Goal: Ask a question: Seek information or help from site administrators or community

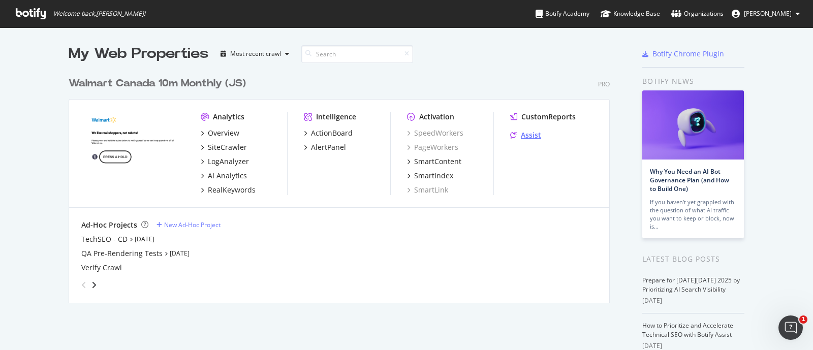
click at [534, 134] on div "Assist" at bounding box center [531, 135] width 20 height 10
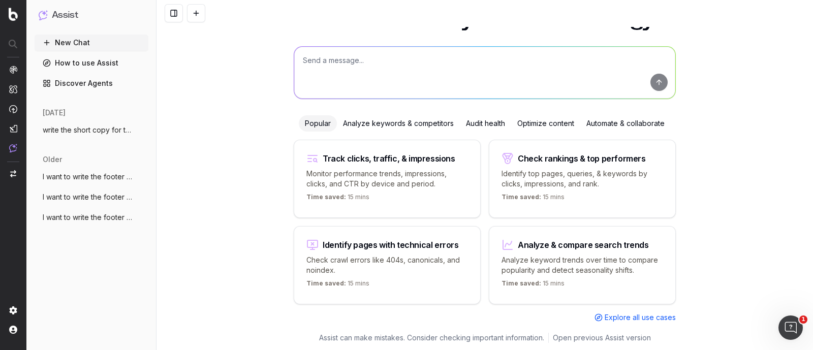
drag, startPoint x: 73, startPoint y: 128, endPoint x: 144, endPoint y: 117, distance: 72.0
click at [73, 128] on span "write the short copy for the url: https:" at bounding box center [87, 130] width 89 height 10
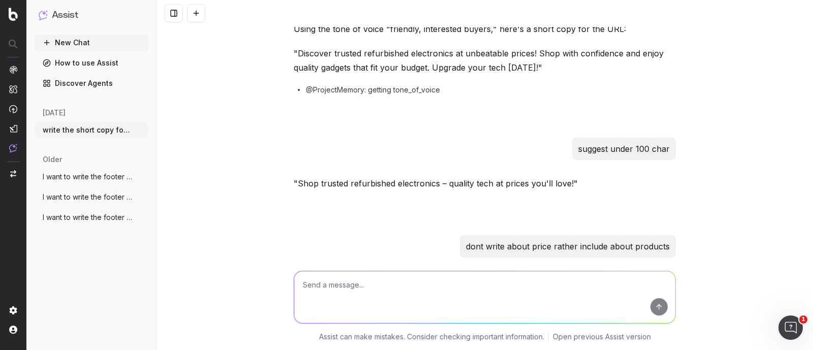
click at [325, 286] on textarea at bounding box center [484, 297] width 381 height 52
paste textarea "https://www.walmart.ca/en/browse/electronics/cell-phones-accessories/unlocked-p…"
type textarea "write the faq for the url - https://www.walmart.ca/en/browse/electronics/cell-p…"
click at [661, 304] on button "submit" at bounding box center [659, 306] width 17 height 17
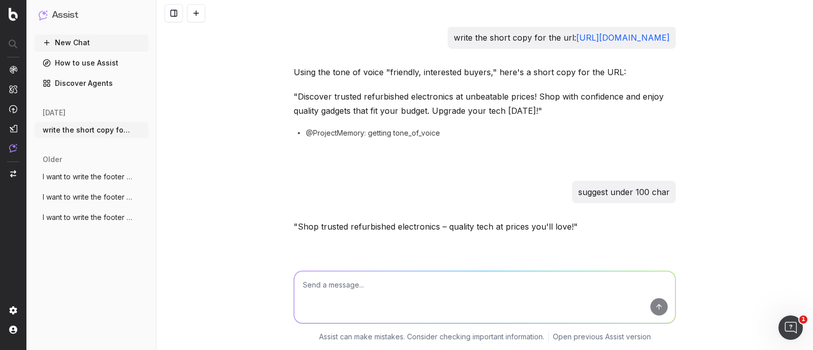
drag, startPoint x: 409, startPoint y: 48, endPoint x: 290, endPoint y: 36, distance: 119.6
click at [448, 36] on div "write the short copy for the url: https://www.walmart.ca/en/shop/trusted-refurb…" at bounding box center [562, 37] width 228 height 22
copy p "write the short copy for the url: https://www.walmart.ca/en/shop/trusted-refurb…"
click at [336, 296] on textarea at bounding box center [484, 297] width 381 height 52
paste textarea "write the short copy for the url: https://www.walmart.ca/en/shop/trusted-refurb…"
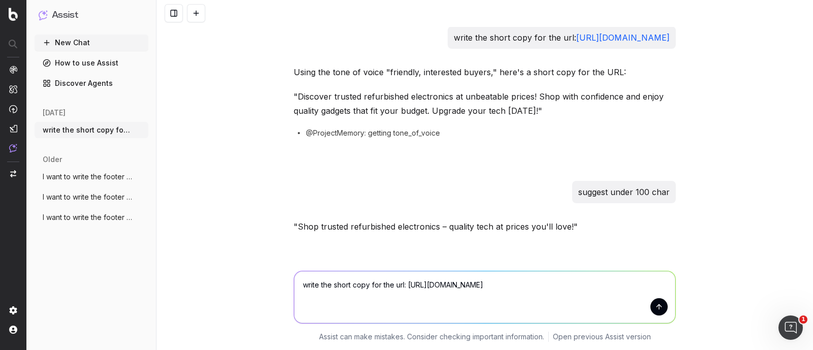
drag, startPoint x: 432, startPoint y: 296, endPoint x: 406, endPoint y: 287, distance: 27.7
click at [406, 287] on textarea "write the short copy for the url: https://www.walmart.ca/en/shop/trusted-refurb…" at bounding box center [484, 297] width 381 height 52
paste textarea "browse/electronics/ipad-tablets/apple-ipads/10003_21017_6000205432311"
type textarea "write the short copy for the url: https://www.walmart.ca/en/browse/electronics/…"
click at [657, 308] on button "submit" at bounding box center [659, 306] width 17 height 17
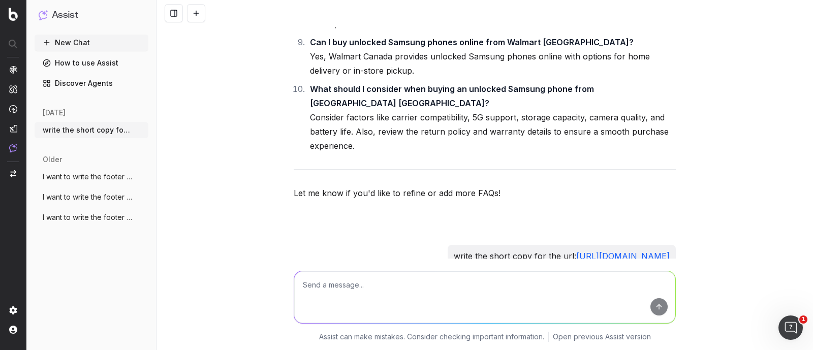
scroll to position [7104, 0]
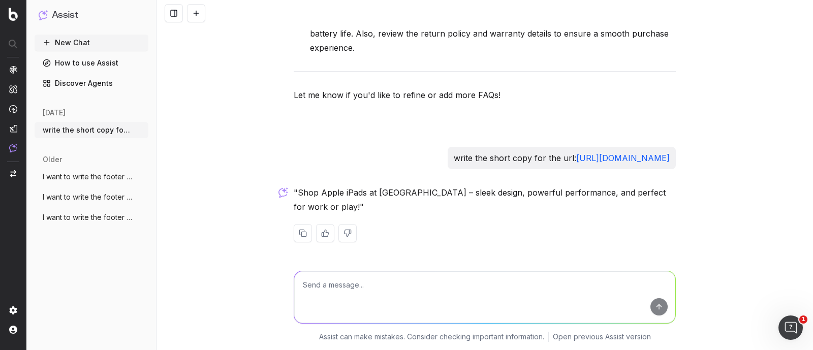
drag, startPoint x: 493, startPoint y: 157, endPoint x: 292, endPoint y: 144, distance: 200.8
click at [448, 147] on div "write the short copy for the url: https://www.walmart.ca/en/browse/electronics/…" at bounding box center [562, 158] width 228 height 22
copy p "write the short copy for the url: https://www.walmart.ca/en/browse/electronics/…"
click at [375, 299] on textarea at bounding box center [484, 297] width 381 height 52
paste textarea "write the short copy for the url: https://www.walmart.ca/en/browse/electronics/…"
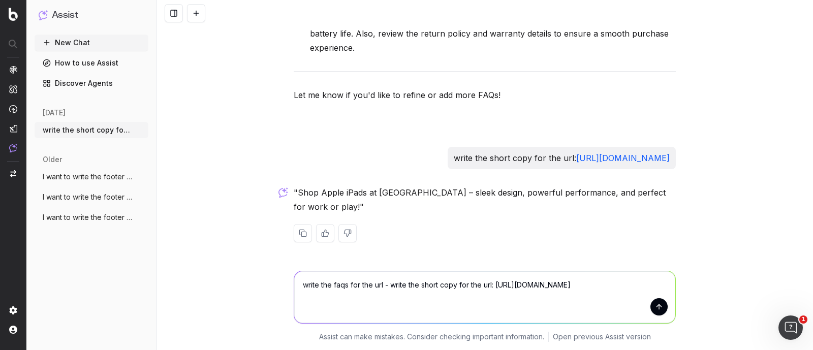
drag, startPoint x: 386, startPoint y: 285, endPoint x: 705, endPoint y: 302, distance: 319.7
click at [705, 302] on div "write the faqs for the url - write the short copy for the url: https://www.walm…" at bounding box center [485, 305] width 657 height 92
paste textarea
type textarea "write the faqs for the url - https://www.walmart.ca/en/browse/electronics/ipad-…"
click at [652, 309] on button "submit" at bounding box center [659, 306] width 17 height 17
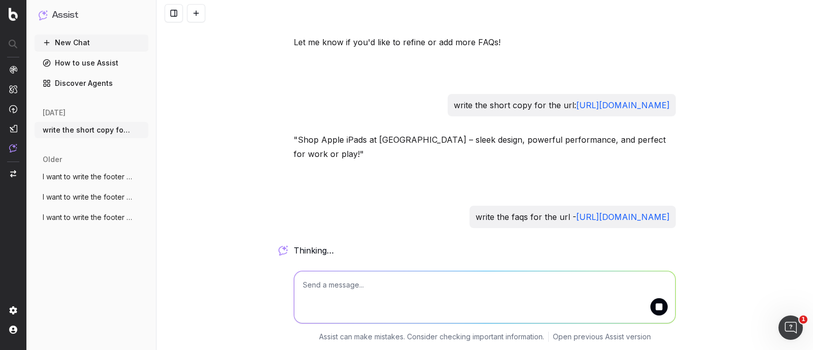
scroll to position [7171, 0]
drag, startPoint x: 453, startPoint y: 219, endPoint x: 288, endPoint y: 198, distance: 166.0
copy p "write the faqs for the url - https://www.walmart.ca/en/browse/electronics/ipad-…"
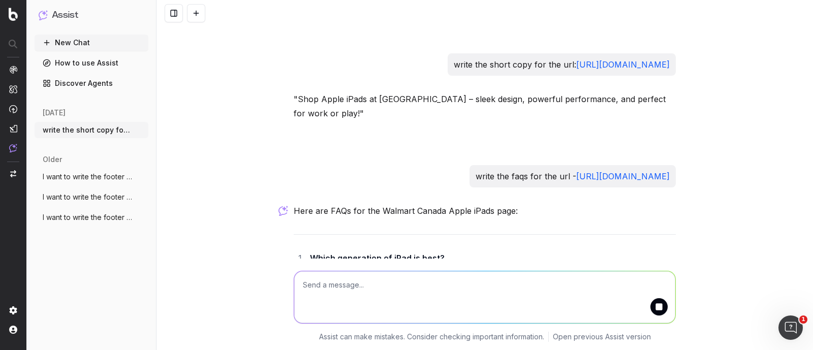
click at [422, 286] on textarea at bounding box center [484, 297] width 381 height 52
